Goal: Use online tool/utility: Utilize a website feature to perform a specific function

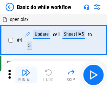
click at [26, 75] on img "button" at bounding box center [26, 72] width 8 height 8
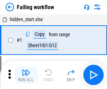
click at [26, 75] on img "button" at bounding box center [26, 72] width 8 height 8
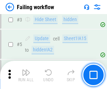
scroll to position [149, 0]
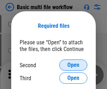
click at [73, 65] on span "Open" at bounding box center [74, 65] width 12 height 6
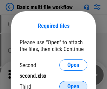
click at [73, 84] on span "Open" at bounding box center [74, 87] width 12 height 6
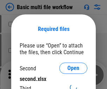
scroll to position [3, 0]
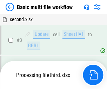
scroll to position [156, 0]
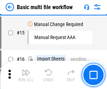
click at [26, 75] on img "button" at bounding box center [26, 72] width 8 height 8
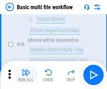
click at [26, 75] on img "button" at bounding box center [26, 72] width 8 height 8
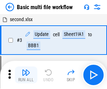
click at [26, 75] on img "button" at bounding box center [26, 72] width 8 height 8
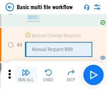
click at [26, 75] on img "button" at bounding box center [26, 72] width 8 height 8
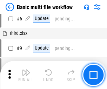
click at [26, 75] on img "button" at bounding box center [26, 72] width 8 height 8
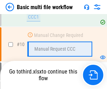
scroll to position [329, 0]
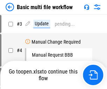
scroll to position [28, 0]
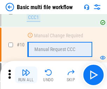
click at [26, 75] on img "button" at bounding box center [26, 72] width 8 height 8
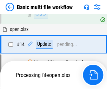
scroll to position [418, 0]
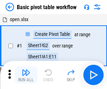
click at [26, 75] on img "button" at bounding box center [26, 72] width 8 height 8
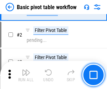
scroll to position [168, 0]
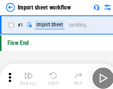
click at [26, 75] on img "button" at bounding box center [27, 72] width 8 height 8
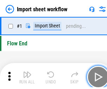
scroll to position [2, 0]
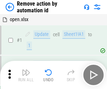
scroll to position [26, 0]
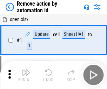
click at [26, 75] on img "button" at bounding box center [26, 72] width 8 height 8
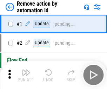
click at [26, 75] on img "button" at bounding box center [26, 72] width 8 height 8
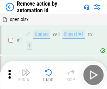
scroll to position [26, 0]
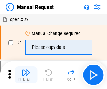
click at [26, 75] on img "button" at bounding box center [26, 72] width 8 height 8
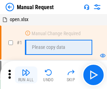
click at [26, 75] on img "button" at bounding box center [26, 72] width 8 height 8
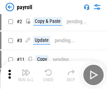
click at [26, 75] on img "button" at bounding box center [26, 72] width 8 height 8
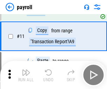
scroll to position [51, 0]
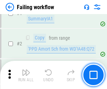
scroll to position [114, 0]
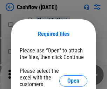
scroll to position [77, 0]
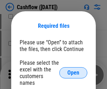
click at [73, 70] on span "Open" at bounding box center [74, 73] width 12 height 6
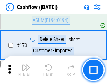
scroll to position [744, 0]
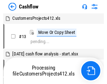
scroll to position [8, 0]
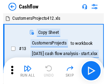
scroll to position [8, 0]
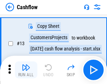
click at [26, 70] on img "button" at bounding box center [26, 67] width 8 height 8
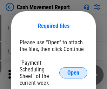
click at [73, 73] on span "Open" at bounding box center [74, 73] width 12 height 6
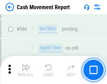
scroll to position [3223, 0]
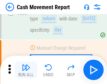
click at [26, 70] on img "button" at bounding box center [26, 67] width 8 height 8
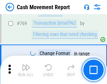
scroll to position [3908, 0]
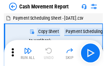
scroll to position [13, 0]
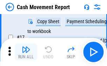
click at [26, 52] on img "button" at bounding box center [26, 49] width 8 height 8
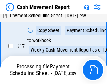
scroll to position [146, 0]
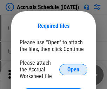
click at [73, 69] on span "Open" at bounding box center [74, 70] width 12 height 6
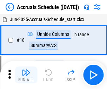
click at [26, 75] on img "button" at bounding box center [26, 72] width 8 height 8
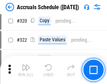
scroll to position [1308, 0]
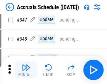
click at [26, 70] on img "button" at bounding box center [26, 67] width 8 height 8
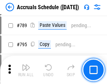
scroll to position [2954, 0]
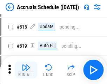
click at [26, 70] on img "button" at bounding box center [26, 67] width 8 height 8
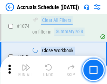
scroll to position [4212, 0]
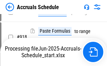
scroll to position [3687, 0]
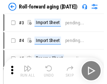
scroll to position [1, 0]
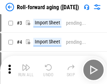
click at [26, 70] on img "button" at bounding box center [26, 67] width 8 height 8
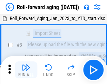
click at [26, 70] on img "button" at bounding box center [26, 67] width 8 height 8
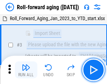
scroll to position [45, 0]
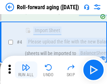
click at [26, 70] on img "button" at bounding box center [26, 67] width 8 height 8
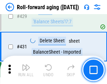
scroll to position [2439, 0]
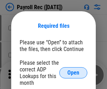
click at [73, 73] on span "Open" at bounding box center [74, 73] width 12 height 6
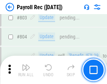
scroll to position [4468, 0]
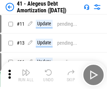
click at [26, 75] on img "button" at bounding box center [26, 72] width 8 height 8
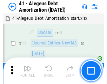
scroll to position [87, 0]
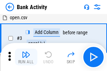
click at [26, 57] on img "button" at bounding box center [26, 55] width 8 height 8
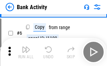
scroll to position [37, 0]
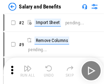
scroll to position [9, 0]
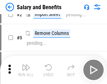
click at [26, 70] on img "button" at bounding box center [26, 67] width 8 height 8
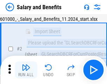
click at [26, 70] on img "button" at bounding box center [26, 67] width 8 height 8
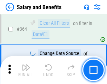
scroll to position [3312, 0]
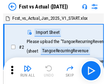
scroll to position [9, 0]
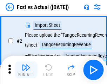
click at [26, 70] on img "button" at bounding box center [26, 67] width 8 height 8
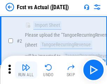
click at [26, 70] on img "button" at bounding box center [26, 67] width 8 height 8
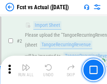
scroll to position [66, 0]
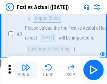
click at [26, 70] on img "button" at bounding box center [26, 67] width 8 height 8
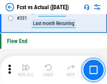
scroll to position [3366, 0]
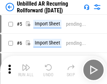
scroll to position [15, 0]
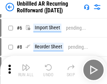
click at [26, 70] on img "button" at bounding box center [26, 67] width 8 height 8
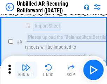
click at [26, 70] on img "button" at bounding box center [26, 67] width 8 height 8
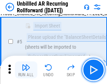
scroll to position [66, 0]
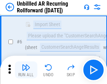
click at [26, 70] on img "button" at bounding box center [26, 67] width 8 height 8
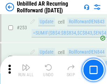
scroll to position [2389, 0]
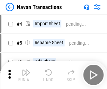
click at [26, 70] on img "button" at bounding box center [26, 72] width 8 height 8
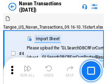
scroll to position [11, 0]
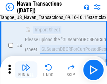
click at [26, 70] on img "button" at bounding box center [26, 67] width 8 height 8
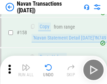
scroll to position [2280, 0]
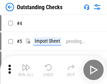
click at [26, 70] on img "button" at bounding box center [26, 67] width 8 height 8
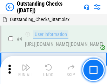
scroll to position [30, 0]
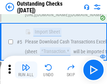
click at [26, 70] on img "button" at bounding box center [26, 67] width 8 height 8
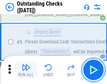
scroll to position [73, 0]
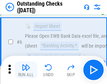
click at [26, 70] on img "button" at bounding box center [26, 67] width 8 height 8
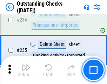
scroll to position [2136, 0]
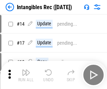
click at [26, 75] on img "button" at bounding box center [26, 72] width 8 height 8
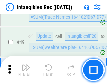
scroll to position [274, 0]
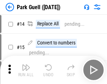
click at [26, 70] on img "button" at bounding box center [26, 67] width 8 height 8
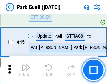
scroll to position [879, 0]
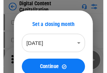
scroll to position [20, 0]
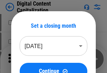
click at [26, 59] on img "button" at bounding box center [26, 56] width 8 height 8
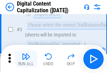
click at [26, 59] on img "button" at bounding box center [26, 56] width 8 height 8
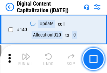
scroll to position [746, 0]
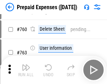
click at [26, 70] on img "button" at bounding box center [26, 67] width 8 height 8
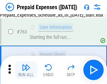
click at [26, 70] on img "button" at bounding box center [26, 67] width 8 height 8
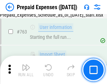
scroll to position [1991, 0]
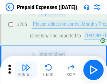
click at [26, 70] on img "button" at bounding box center [26, 67] width 8 height 8
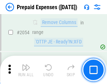
scroll to position [7351, 0]
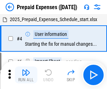
click at [26, 75] on img "button" at bounding box center [26, 72] width 8 height 8
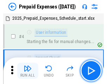
scroll to position [31, 0]
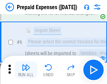
click at [26, 70] on img "button" at bounding box center [26, 67] width 8 height 8
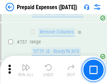
scroll to position [2506, 0]
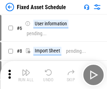
click at [26, 75] on img "button" at bounding box center [26, 72] width 8 height 8
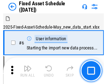
scroll to position [38, 0]
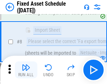
click at [26, 70] on img "button" at bounding box center [26, 67] width 8 height 8
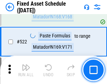
scroll to position [2444, 0]
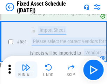
click at [26, 70] on img "button" at bounding box center [26, 67] width 8 height 8
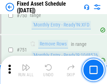
scroll to position [3428, 0]
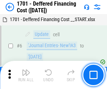
scroll to position [84, 0]
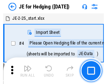
scroll to position [1, 0]
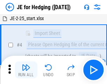
click at [26, 70] on img "button" at bounding box center [26, 67] width 8 height 8
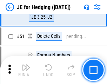
scroll to position [455, 0]
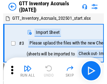
scroll to position [1, 0]
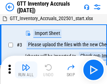
click at [26, 70] on img "button" at bounding box center [26, 67] width 8 height 8
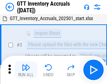
click at [26, 70] on img "button" at bounding box center [26, 67] width 8 height 8
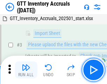
scroll to position [45, 0]
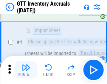
click at [26, 70] on img "button" at bounding box center [26, 67] width 8 height 8
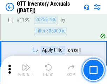
scroll to position [5743, 0]
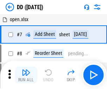
click at [26, 75] on img "button" at bounding box center [26, 72] width 8 height 8
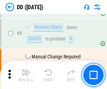
scroll to position [68, 0]
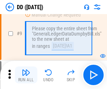
click at [26, 75] on img "button" at bounding box center [26, 72] width 8 height 8
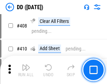
scroll to position [3146, 0]
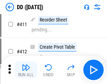
click at [26, 70] on img "button" at bounding box center [26, 67] width 8 height 8
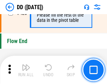
scroll to position [3366, 0]
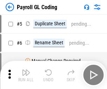
click at [26, 75] on img "button" at bounding box center [26, 72] width 8 height 8
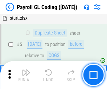
scroll to position [84, 0]
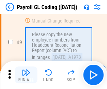
click at [26, 75] on img "button" at bounding box center [26, 72] width 8 height 8
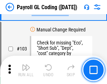
scroll to position [1650, 0]
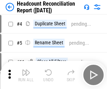
click at [26, 75] on img "button" at bounding box center [26, 72] width 8 height 8
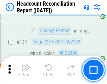
scroll to position [845, 0]
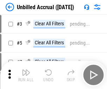
click at [26, 75] on img "button" at bounding box center [26, 72] width 8 height 8
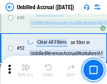
scroll to position [638, 0]
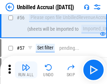
click at [26, 70] on img "button" at bounding box center [26, 67] width 8 height 8
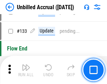
scroll to position [2095, 0]
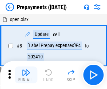
click at [26, 75] on img "button" at bounding box center [26, 72] width 8 height 8
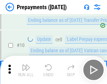
scroll to position [44, 0]
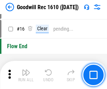
scroll to position [120, 0]
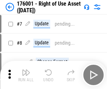
click at [26, 75] on img "button" at bounding box center [26, 72] width 8 height 8
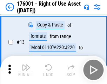
scroll to position [45, 0]
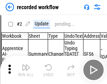
click at [26, 70] on img "button" at bounding box center [26, 67] width 8 height 8
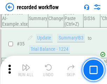
scroll to position [2198, 0]
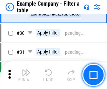
scroll to position [644, 0]
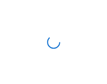
scroll to position [11, 0]
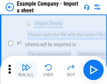
click at [26, 70] on img "button" at bounding box center [26, 67] width 8 height 8
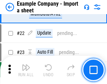
scroll to position [155, 0]
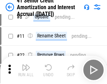
click at [26, 70] on img "button" at bounding box center [26, 67] width 8 height 8
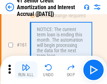
click at [26, 70] on img "button" at bounding box center [26, 67] width 8 height 8
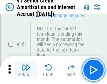
scroll to position [752, 0]
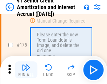
click at [26, 70] on img "button" at bounding box center [26, 67] width 8 height 8
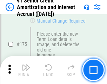
scroll to position [824, 0]
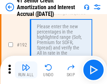
click at [26, 70] on img "button" at bounding box center [26, 67] width 8 height 8
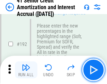
scroll to position [897, 0]
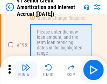
click at [26, 70] on img "button" at bounding box center [26, 67] width 8 height 8
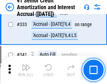
scroll to position [1797, 0]
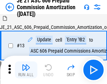
click at [26, 70] on img "button" at bounding box center [26, 67] width 8 height 8
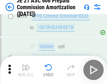
scroll to position [1313, 0]
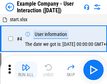
click at [26, 70] on img "button" at bounding box center [26, 67] width 8 height 8
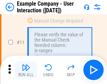
click at [26, 70] on img "button" at bounding box center [26, 67] width 8 height 8
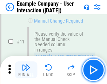
scroll to position [152, 0]
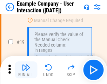
click at [26, 70] on img "button" at bounding box center [26, 67] width 8 height 8
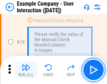
click at [26, 70] on img "button" at bounding box center [26, 67] width 8 height 8
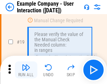
click at [26, 70] on img "button" at bounding box center [26, 67] width 8 height 8
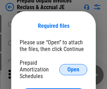
click at [73, 69] on span "Open" at bounding box center [74, 70] width 12 height 6
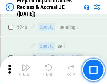
scroll to position [949, 0]
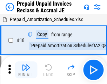
click at [26, 70] on img "button" at bounding box center [26, 67] width 8 height 8
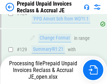
scroll to position [612, 0]
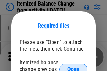
click at [73, 67] on span "Open" at bounding box center [74, 70] width 12 height 6
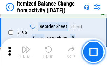
scroll to position [1353, 0]
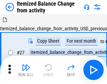
scroll to position [11, 0]
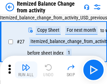
click at [26, 70] on img "button" at bounding box center [26, 67] width 8 height 8
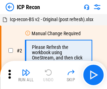
scroll to position [3, 0]
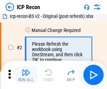
click at [26, 75] on img "button" at bounding box center [26, 72] width 8 height 8
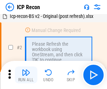
click at [26, 75] on img "button" at bounding box center [26, 72] width 8 height 8
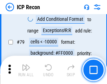
scroll to position [689, 0]
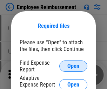
click at [73, 66] on span "Open" at bounding box center [74, 66] width 12 height 6
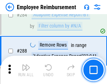
scroll to position [1912, 0]
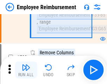
click at [26, 70] on img "button" at bounding box center [26, 67] width 8 height 8
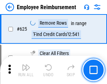
scroll to position [4211, 0]
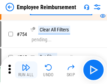
click at [26, 70] on img "button" at bounding box center [26, 67] width 8 height 8
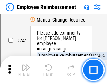
scroll to position [4934, 0]
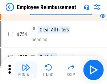
click at [26, 70] on img "button" at bounding box center [26, 67] width 8 height 8
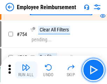
click at [26, 70] on img "button" at bounding box center [26, 67] width 8 height 8
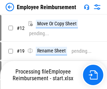
scroll to position [24, 0]
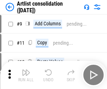
click at [26, 75] on img "button" at bounding box center [26, 72] width 8 height 8
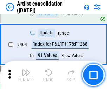
scroll to position [3079, 0]
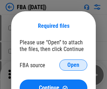
click at [73, 65] on span "Open" at bounding box center [74, 65] width 12 height 6
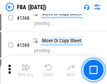
scroll to position [7553, 0]
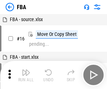
scroll to position [7, 0]
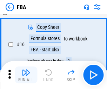
click at [26, 75] on img "button" at bounding box center [26, 72] width 8 height 8
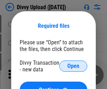
click at [73, 66] on span "Open" at bounding box center [74, 66] width 12 height 6
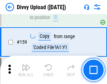
scroll to position [728, 0]
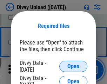
click at [73, 66] on span "Open" at bounding box center [74, 66] width 12 height 6
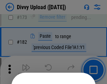
scroll to position [789, 0]
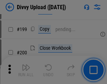
scroll to position [1023, 0]
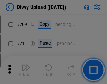
scroll to position [1195, 0]
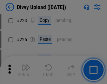
scroll to position [1403, 0]
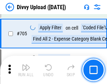
scroll to position [4811, 0]
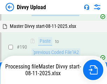
scroll to position [864, 0]
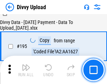
scroll to position [983, 0]
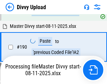
scroll to position [942, 0]
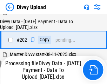
scroll to position [1138, 0]
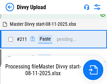
scroll to position [1359, 0]
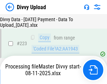
scroll to position [1603, 0]
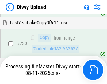
scroll to position [1745, 0]
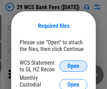
click at [73, 66] on span "Open" at bounding box center [74, 66] width 12 height 6
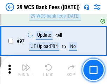
scroll to position [685, 0]
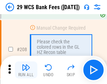
click at [26, 70] on img "button" at bounding box center [26, 67] width 8 height 8
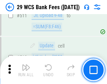
scroll to position [3538, 0]
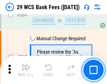
click at [26, 70] on img "button" at bounding box center [26, 67] width 8 height 8
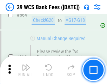
scroll to position [3803, 0]
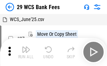
scroll to position [13, 0]
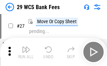
click at [26, 52] on img "button" at bounding box center [26, 49] width 8 height 8
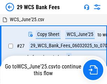
scroll to position [4, 0]
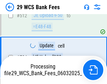
scroll to position [3754, 0]
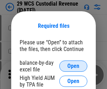
click at [73, 66] on span "Open" at bounding box center [74, 66] width 12 height 6
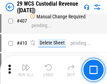
scroll to position [3257, 0]
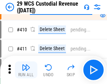
click at [26, 70] on img "button" at bounding box center [26, 67] width 8 height 8
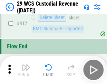
scroll to position [3359, 0]
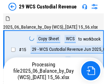
scroll to position [17, 0]
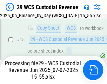
scroll to position [159, 0]
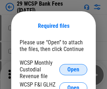
click at [73, 69] on span "Open" at bounding box center [74, 70] width 12 height 6
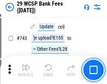
scroll to position [3544, 0]
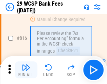
click at [26, 70] on img "button" at bounding box center [26, 67] width 8 height 8
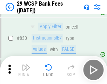
scroll to position [4462, 0]
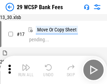
click at [26, 70] on img "button" at bounding box center [26, 67] width 8 height 8
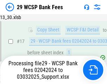
scroll to position [123, 0]
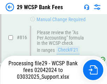
scroll to position [4288, 0]
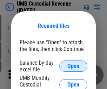
click at [73, 66] on span "Open" at bounding box center [74, 66] width 12 height 6
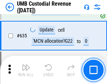
scroll to position [3680, 0]
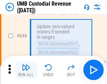
click at [26, 70] on img "button" at bounding box center [26, 67] width 8 height 8
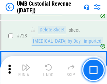
scroll to position [4338, 0]
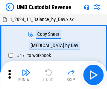
scroll to position [5, 0]
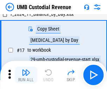
click at [26, 75] on img "button" at bounding box center [26, 72] width 8 height 8
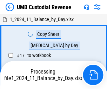
scroll to position [5, 0]
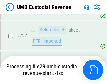
scroll to position [4322, 0]
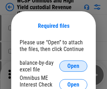
click at [73, 66] on span "Open" at bounding box center [74, 66] width 12 height 6
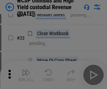
scroll to position [161, 0]
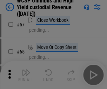
scroll to position [307, 0]
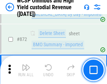
scroll to position [5952, 0]
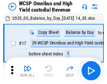
scroll to position [4, 0]
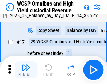
click at [26, 70] on img "button" at bounding box center [26, 67] width 8 height 8
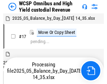
scroll to position [4, 0]
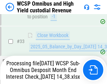
scroll to position [348, 0]
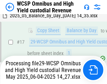
scroll to position [146, 0]
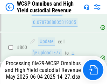
scroll to position [5936, 0]
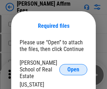
click at [73, 67] on span "Open" at bounding box center [74, 70] width 12 height 6
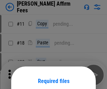
scroll to position [55, 0]
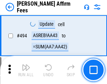
scroll to position [1912, 0]
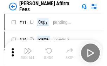
scroll to position [7, 0]
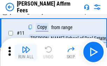
click at [26, 52] on img "button" at bounding box center [26, 49] width 8 height 8
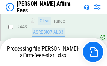
scroll to position [1855, 0]
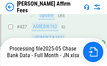
scroll to position [1844, 0]
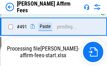
scroll to position [1921, 0]
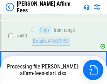
scroll to position [1836, 0]
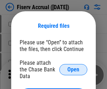
click at [73, 67] on span "Open" at bounding box center [74, 70] width 12 height 6
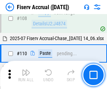
scroll to position [673, 0]
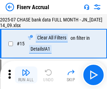
click at [26, 75] on img "button" at bounding box center [26, 72] width 8 height 8
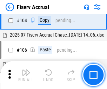
scroll to position [572, 0]
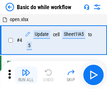
click at [26, 75] on img "button" at bounding box center [26, 72] width 8 height 8
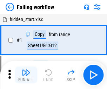
click at [26, 75] on img "button" at bounding box center [26, 72] width 8 height 8
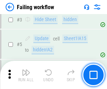
scroll to position [149, 0]
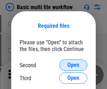
click at [73, 65] on span "Open" at bounding box center [74, 65] width 12 height 6
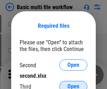
click at [73, 84] on span "Open" at bounding box center [74, 87] width 12 height 6
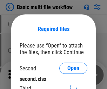
scroll to position [3, 0]
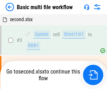
scroll to position [28, 0]
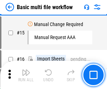
click at [26, 75] on img "button" at bounding box center [26, 72] width 8 height 8
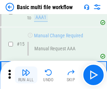
click at [26, 75] on img "button" at bounding box center [26, 72] width 8 height 8
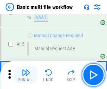
scroll to position [468, 0]
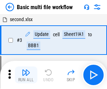
click at [26, 75] on img "button" at bounding box center [26, 72] width 8 height 8
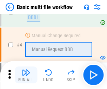
click at [26, 75] on img "button" at bounding box center [26, 72] width 8 height 8
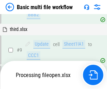
scroll to position [329, 0]
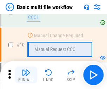
click at [26, 75] on img "button" at bounding box center [26, 72] width 8 height 8
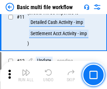
click at [26, 75] on img "button" at bounding box center [26, 72] width 8 height 8
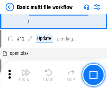
scroll to position [329, 0]
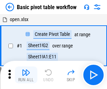
click at [26, 75] on img "button" at bounding box center [26, 72] width 8 height 8
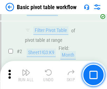
scroll to position [168, 0]
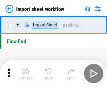
scroll to position [2, 0]
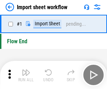
click at [26, 75] on img "button" at bounding box center [26, 72] width 8 height 8
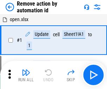
scroll to position [26, 0]
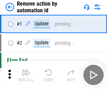
click at [26, 75] on img "button" at bounding box center [26, 72] width 8 height 8
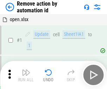
scroll to position [26, 0]
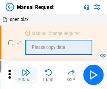
click at [26, 75] on img "button" at bounding box center [26, 72] width 8 height 8
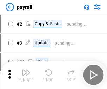
click at [26, 75] on img "button" at bounding box center [26, 72] width 8 height 8
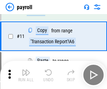
scroll to position [51, 0]
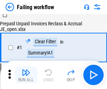
click at [26, 75] on img "button" at bounding box center [26, 72] width 8 height 8
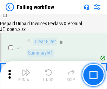
scroll to position [114, 0]
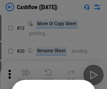
scroll to position [69, 0]
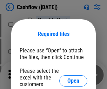
scroll to position [77, 0]
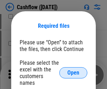
click at [73, 70] on span "Open" at bounding box center [74, 73] width 12 height 6
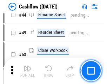
scroll to position [141, 0]
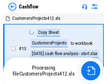
scroll to position [8, 0]
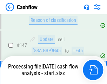
scroll to position [642, 0]
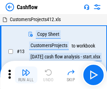
click at [26, 70] on img "button" at bounding box center [26, 72] width 8 height 8
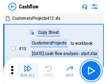
scroll to position [8, 0]
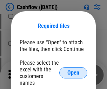
click at [73, 70] on span "Open" at bounding box center [74, 73] width 12 height 6
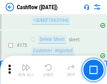
scroll to position [744, 0]
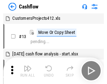
scroll to position [8, 0]
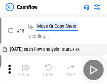
click at [26, 70] on img "button" at bounding box center [26, 67] width 8 height 8
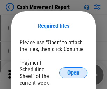
click at [73, 73] on span "Open" at bounding box center [74, 73] width 12 height 6
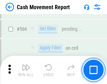
scroll to position [3223, 0]
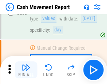
click at [26, 70] on img "button" at bounding box center [26, 67] width 8 height 8
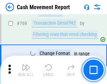
scroll to position [3908, 0]
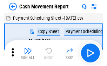
scroll to position [13, 0]
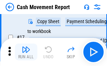
click at [26, 52] on img "button" at bounding box center [26, 49] width 8 height 8
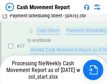
scroll to position [146, 0]
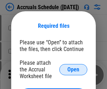
click at [73, 69] on span "Open" at bounding box center [74, 70] width 12 height 6
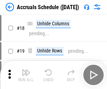
click at [26, 75] on img "button" at bounding box center [26, 72] width 8 height 8
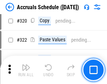
scroll to position [1308, 0]
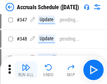
click at [26, 70] on img "button" at bounding box center [26, 67] width 8 height 8
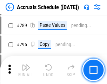
scroll to position [2954, 0]
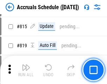
click at [26, 70] on img "button" at bounding box center [26, 67] width 8 height 8
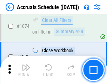
scroll to position [4212, 0]
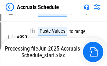
scroll to position [3508, 0]
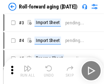
scroll to position [1, 0]
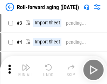
click at [26, 70] on img "button" at bounding box center [26, 67] width 8 height 8
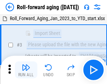
click at [26, 70] on img "button" at bounding box center [26, 67] width 8 height 8
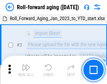
scroll to position [45, 0]
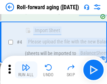
click at [26, 70] on img "button" at bounding box center [26, 67] width 8 height 8
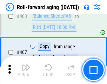
scroll to position [2439, 0]
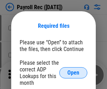
click at [73, 73] on span "Open" at bounding box center [74, 73] width 12 height 6
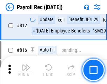
scroll to position [4468, 0]
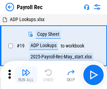
click at [26, 75] on img "button" at bounding box center [26, 72] width 8 height 8
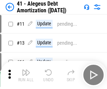
click at [26, 75] on img "button" at bounding box center [26, 72] width 8 height 8
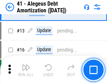
scroll to position [87, 0]
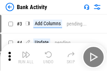
click at [26, 57] on img "button" at bounding box center [26, 55] width 8 height 8
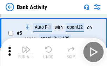
scroll to position [37, 0]
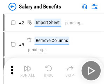
scroll to position [9, 0]
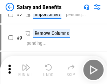
click at [26, 70] on img "button" at bounding box center [26, 67] width 8 height 8
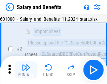
click at [26, 70] on img "button" at bounding box center [26, 67] width 8 height 8
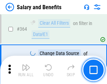
scroll to position [3312, 0]
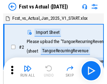
scroll to position [9, 0]
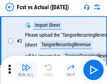
click at [26, 70] on img "button" at bounding box center [26, 67] width 8 height 8
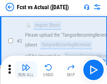
click at [26, 70] on img "button" at bounding box center [26, 67] width 8 height 8
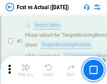
scroll to position [66, 0]
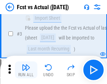
click at [26, 70] on img "button" at bounding box center [26, 67] width 8 height 8
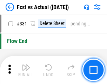
scroll to position [3366, 0]
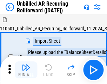
click at [26, 70] on img "button" at bounding box center [26, 67] width 8 height 8
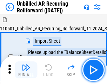
scroll to position [15, 0]
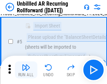
click at [26, 70] on img "button" at bounding box center [26, 67] width 8 height 8
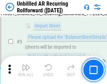
scroll to position [66, 0]
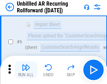
click at [26, 70] on img "button" at bounding box center [26, 67] width 8 height 8
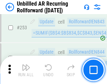
scroll to position [2389, 0]
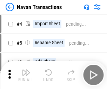
click at [26, 70] on img "button" at bounding box center [26, 72] width 8 height 8
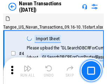
scroll to position [11, 0]
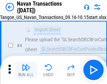
click at [26, 70] on img "button" at bounding box center [26, 67] width 8 height 8
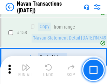
scroll to position [2280, 0]
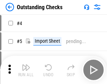
click at [26, 70] on img "button" at bounding box center [26, 67] width 8 height 8
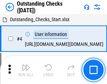
scroll to position [30, 0]
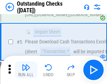
click at [26, 70] on img "button" at bounding box center [26, 67] width 8 height 8
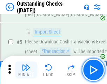
scroll to position [73, 0]
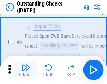
click at [26, 70] on img "button" at bounding box center [26, 67] width 8 height 8
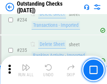
scroll to position [2136, 0]
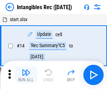
click at [26, 75] on img "button" at bounding box center [26, 72] width 8 height 8
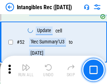
scroll to position [274, 0]
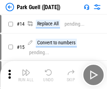
click at [26, 70] on img "button" at bounding box center [26, 72] width 8 height 8
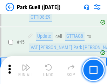
scroll to position [879, 0]
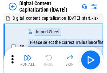
scroll to position [20, 0]
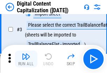
click at [26, 59] on img "button" at bounding box center [26, 56] width 8 height 8
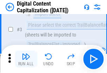
click at [26, 59] on img "button" at bounding box center [26, 56] width 8 height 8
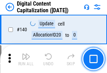
scroll to position [746, 0]
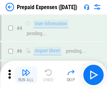
click at [26, 70] on img "button" at bounding box center [26, 72] width 8 height 8
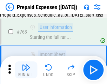
click at [26, 70] on img "button" at bounding box center [26, 67] width 8 height 8
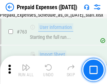
scroll to position [1991, 0]
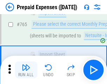
click at [26, 70] on img "button" at bounding box center [26, 67] width 8 height 8
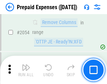
scroll to position [7351, 0]
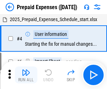
click at [26, 75] on img "button" at bounding box center [26, 72] width 8 height 8
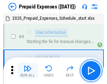
scroll to position [31, 0]
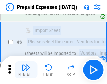
click at [26, 70] on img "button" at bounding box center [26, 67] width 8 height 8
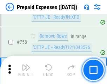
scroll to position [2506, 0]
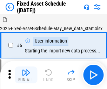
click at [26, 75] on img "button" at bounding box center [26, 72] width 8 height 8
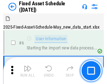
scroll to position [38, 0]
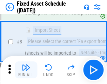
click at [26, 70] on img "button" at bounding box center [26, 67] width 8 height 8
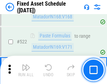
scroll to position [2444, 0]
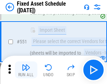
click at [26, 70] on img "button" at bounding box center [26, 67] width 8 height 8
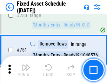
scroll to position [3428, 0]
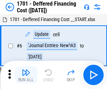
click at [26, 75] on img "button" at bounding box center [26, 72] width 8 height 8
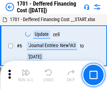
scroll to position [84, 0]
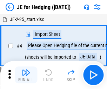
click at [26, 70] on img "button" at bounding box center [26, 72] width 8 height 8
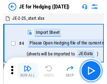
scroll to position [1, 0]
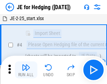
click at [26, 70] on img "button" at bounding box center [26, 67] width 8 height 8
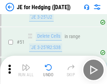
scroll to position [455, 0]
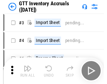
scroll to position [1, 0]
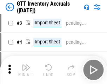
click at [26, 70] on img "button" at bounding box center [26, 67] width 8 height 8
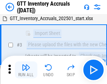
click at [26, 70] on img "button" at bounding box center [26, 67] width 8 height 8
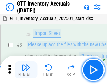
scroll to position [45, 0]
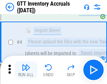
click at [26, 70] on img "button" at bounding box center [26, 67] width 8 height 8
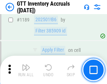
scroll to position [5743, 0]
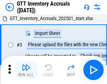
click at [26, 70] on img "button" at bounding box center [26, 67] width 8 height 8
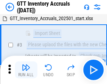
click at [26, 70] on img "button" at bounding box center [26, 67] width 8 height 8
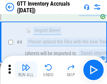
click at [26, 70] on img "button" at bounding box center [26, 67] width 8 height 8
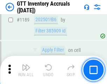
scroll to position [5743, 0]
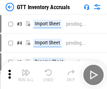
click at [26, 70] on img "button" at bounding box center [26, 72] width 8 height 8
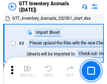
scroll to position [1, 0]
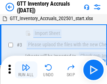
click at [26, 70] on img "button" at bounding box center [26, 67] width 8 height 8
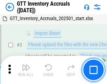
scroll to position [45, 0]
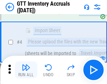
click at [26, 70] on img "button" at bounding box center [26, 67] width 8 height 8
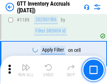
scroll to position [5743, 0]
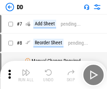
click at [26, 75] on img "button" at bounding box center [26, 72] width 8 height 8
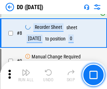
scroll to position [68, 0]
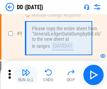
click at [26, 75] on img "button" at bounding box center [26, 72] width 8 height 8
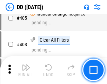
scroll to position [3146, 0]
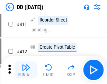
click at [26, 70] on img "button" at bounding box center [26, 67] width 8 height 8
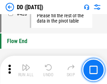
scroll to position [3366, 0]
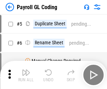
click at [26, 75] on img "button" at bounding box center [26, 72] width 8 height 8
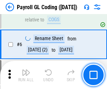
scroll to position [84, 0]
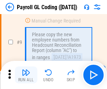
click at [26, 75] on img "button" at bounding box center [26, 72] width 8 height 8
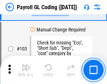
scroll to position [1650, 0]
